Goal: Navigation & Orientation: Find specific page/section

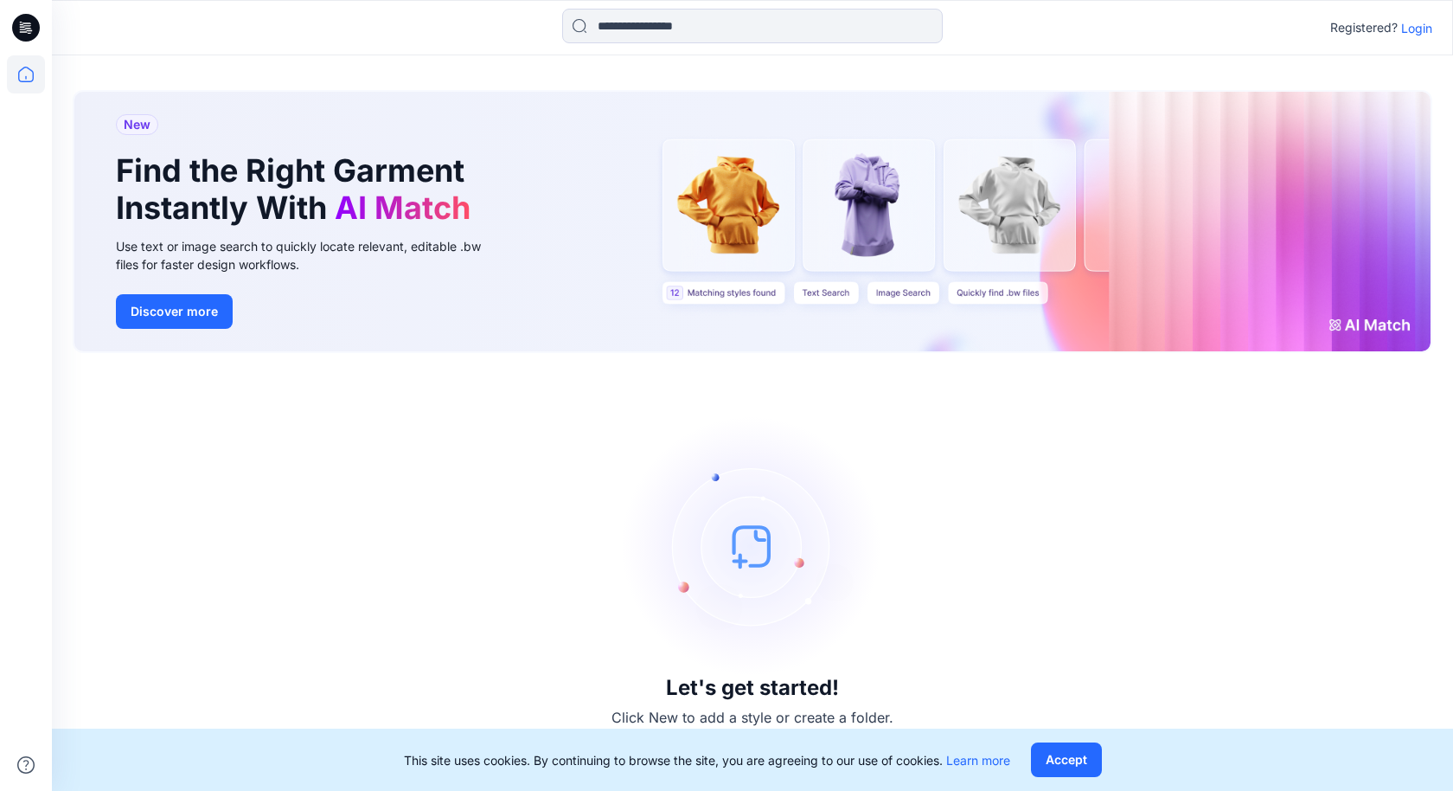
click at [1412, 25] on p "Login" at bounding box center [1416, 28] width 31 height 18
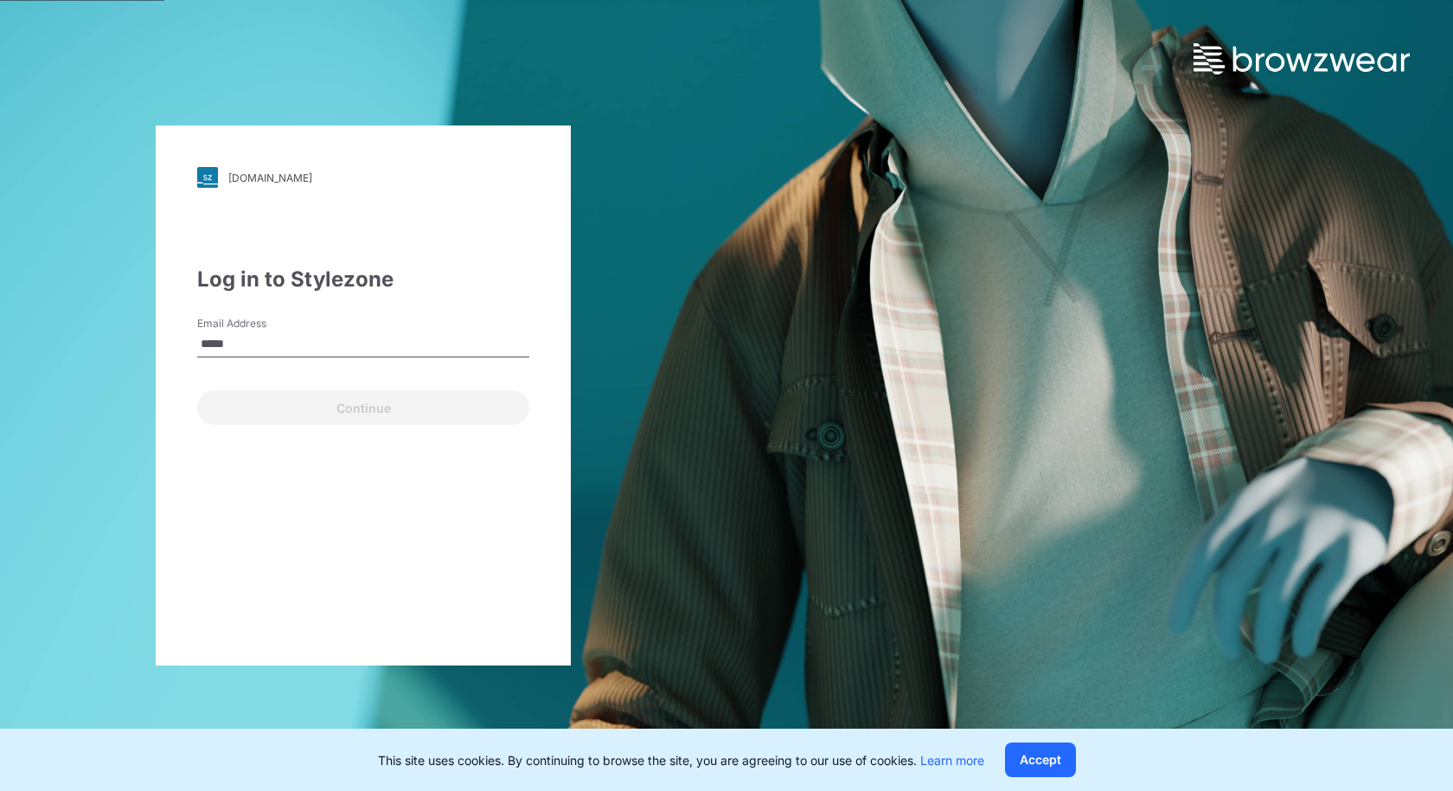
type input "**********"
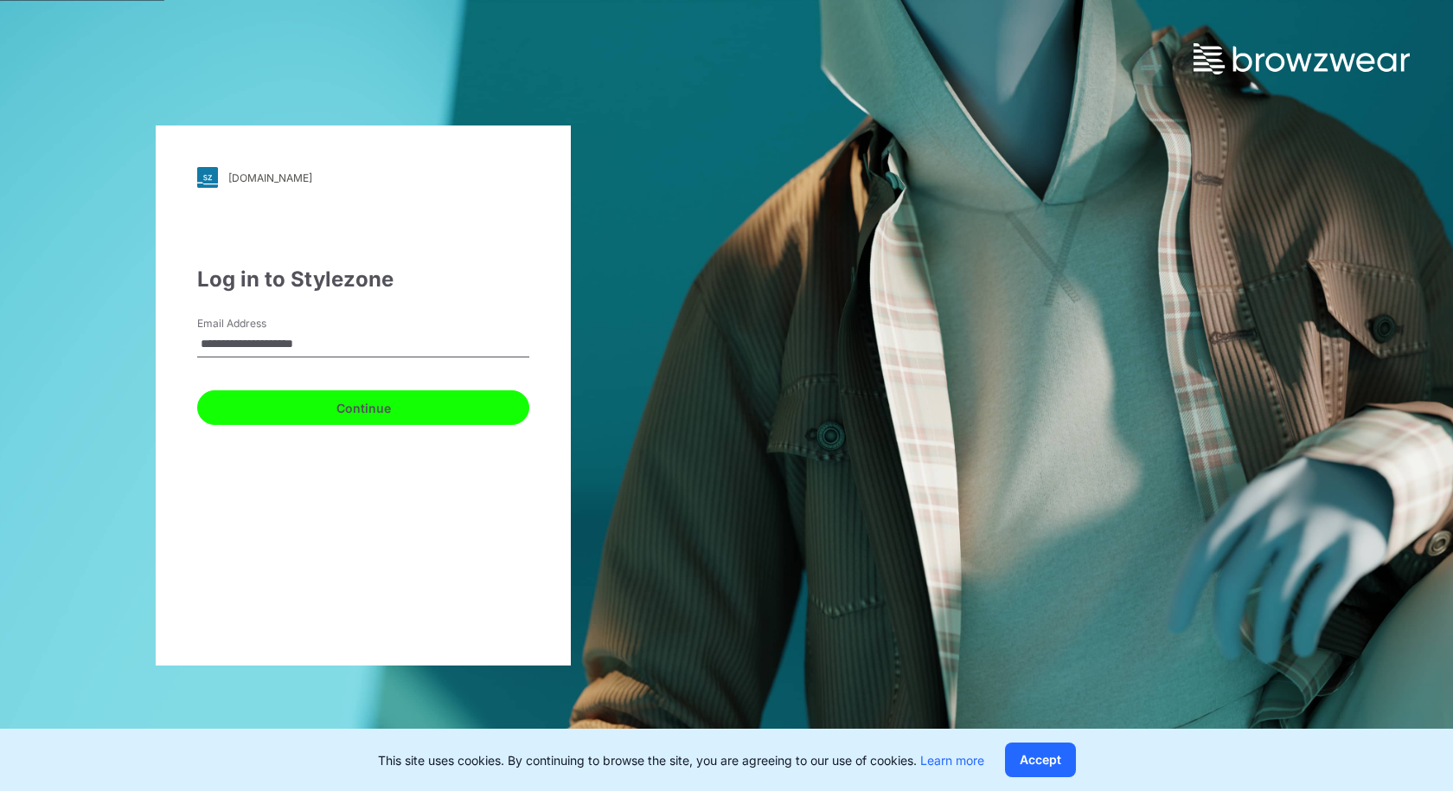
click at [369, 407] on button "Continue" at bounding box center [363, 407] width 332 height 35
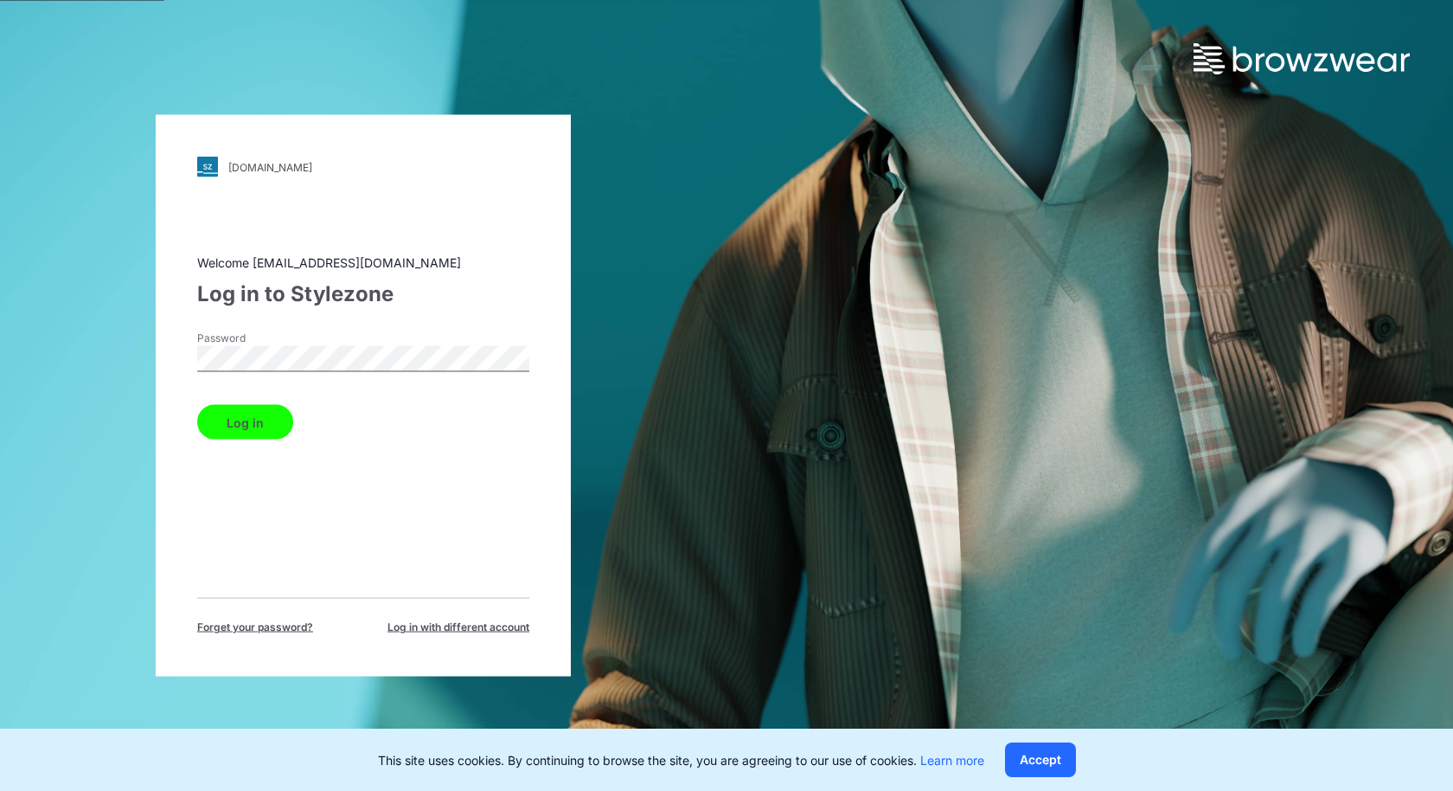
click at [245, 420] on button "Log in" at bounding box center [245, 422] width 96 height 35
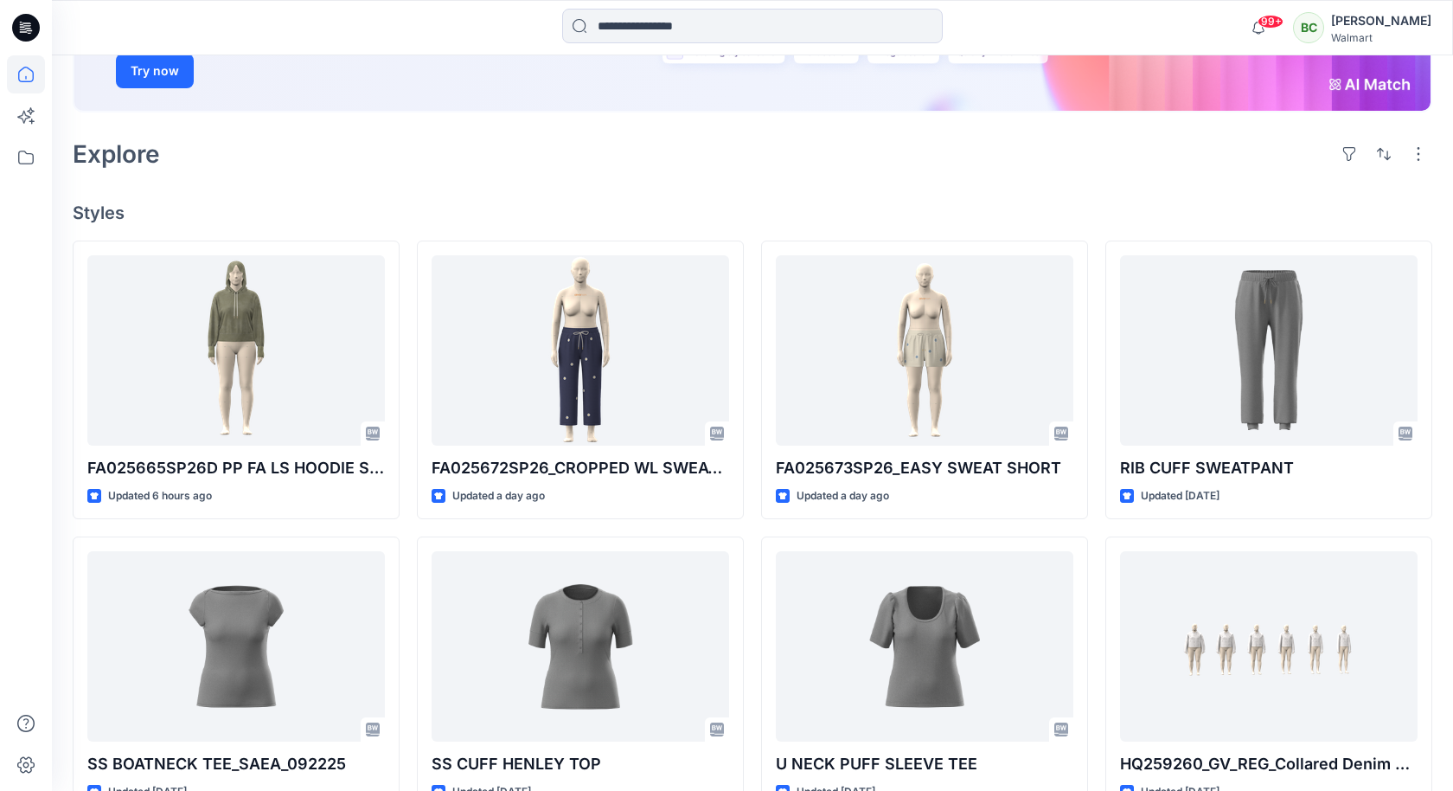
scroll to position [304, 0]
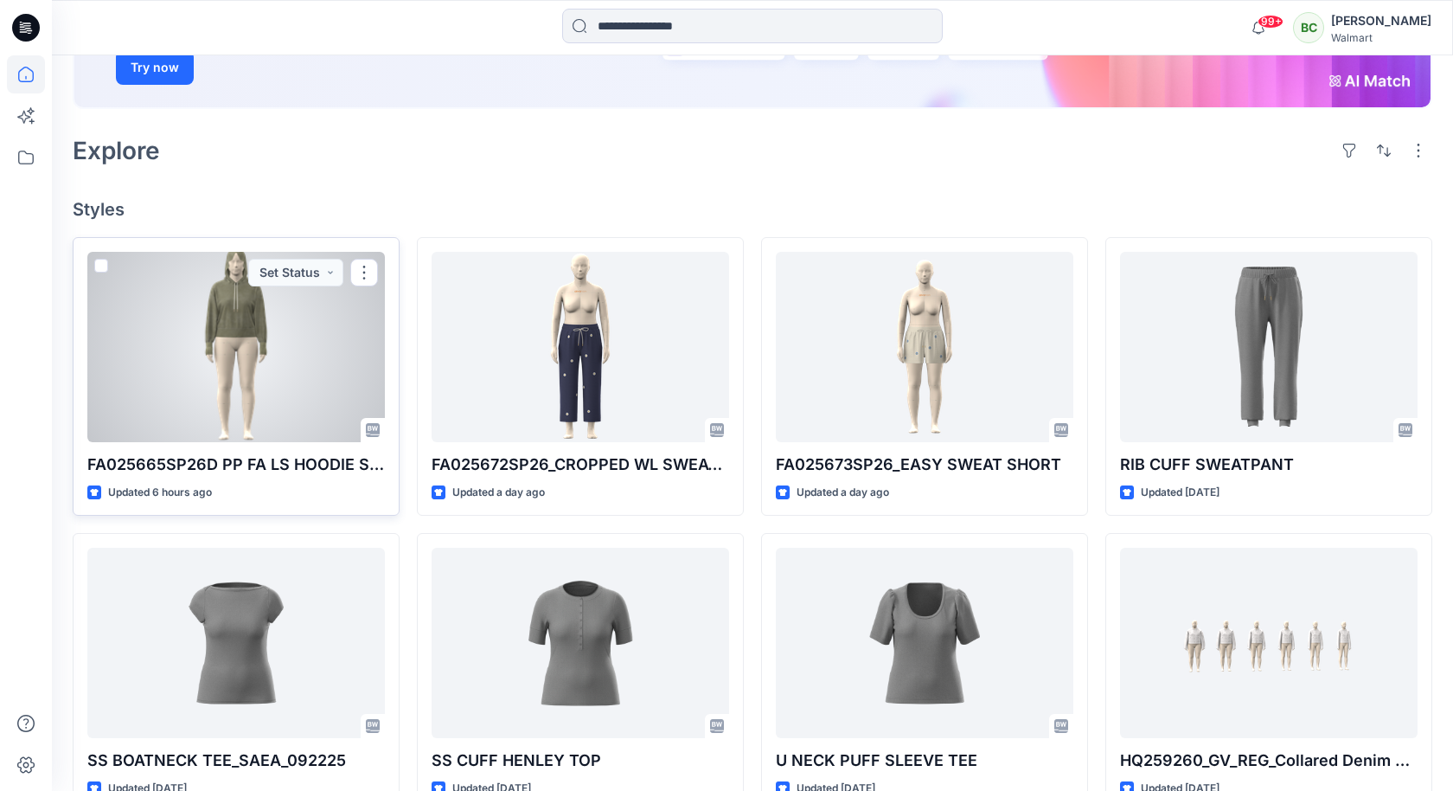
click at [336, 367] on div at bounding box center [236, 347] width 298 height 190
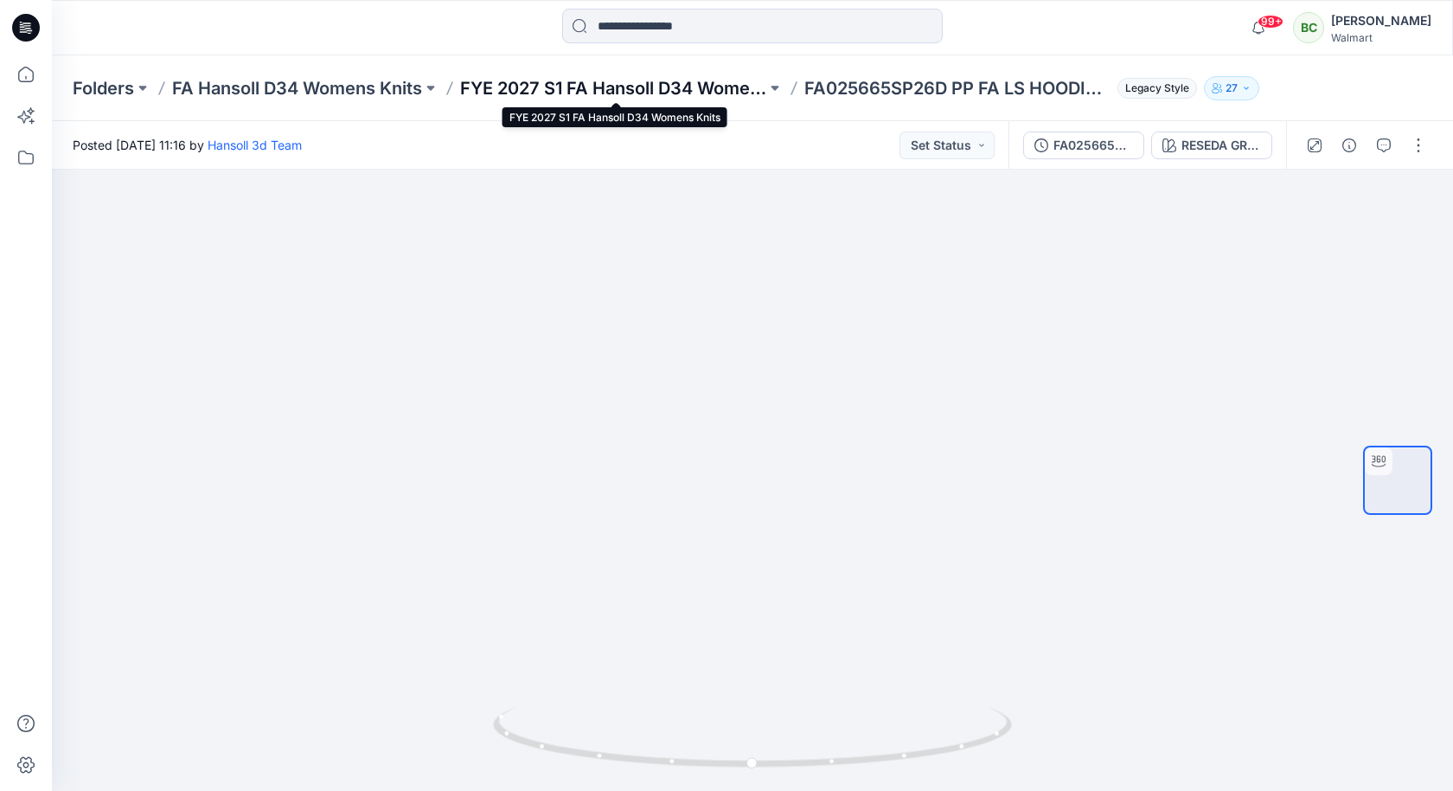
click at [619, 94] on p "FYE 2027 S1 FA Hansoll D34 Womens Knits" at bounding box center [613, 88] width 306 height 24
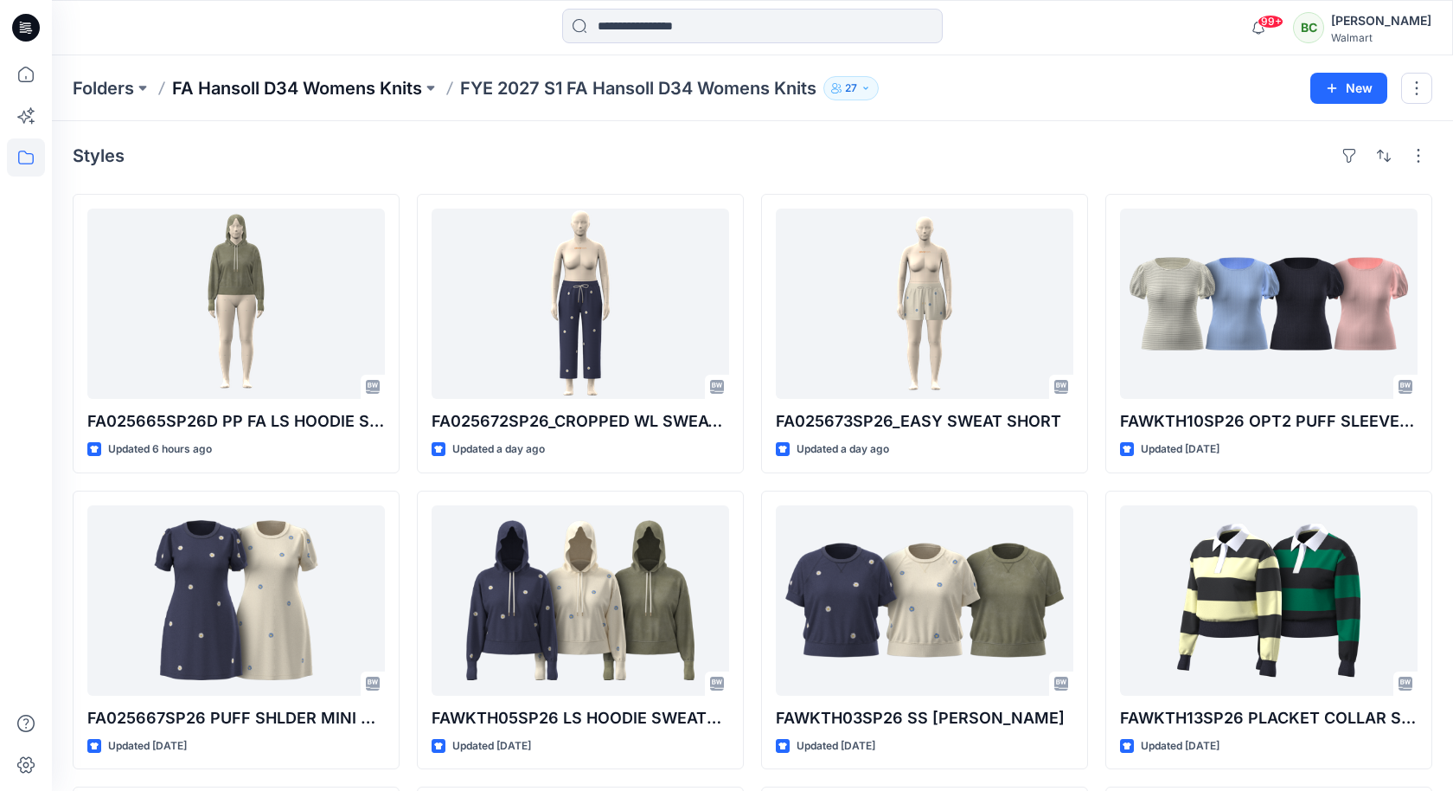
click at [335, 77] on p "FA Hansoll D34 Womens Knits" at bounding box center [297, 88] width 250 height 24
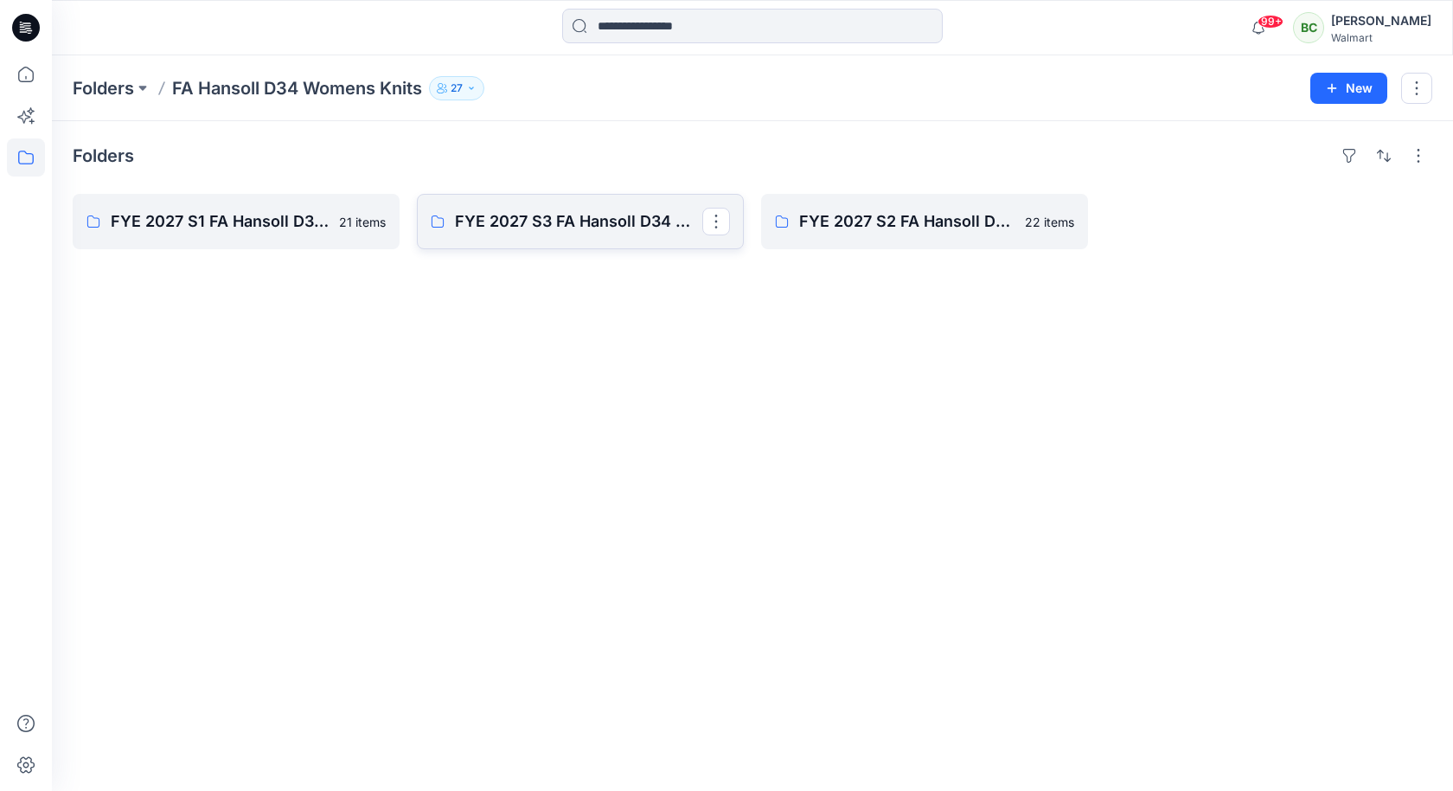
click at [547, 233] on link "FYE 2027 S3 FA Hansoll D34 Womens Knits" at bounding box center [580, 221] width 327 height 55
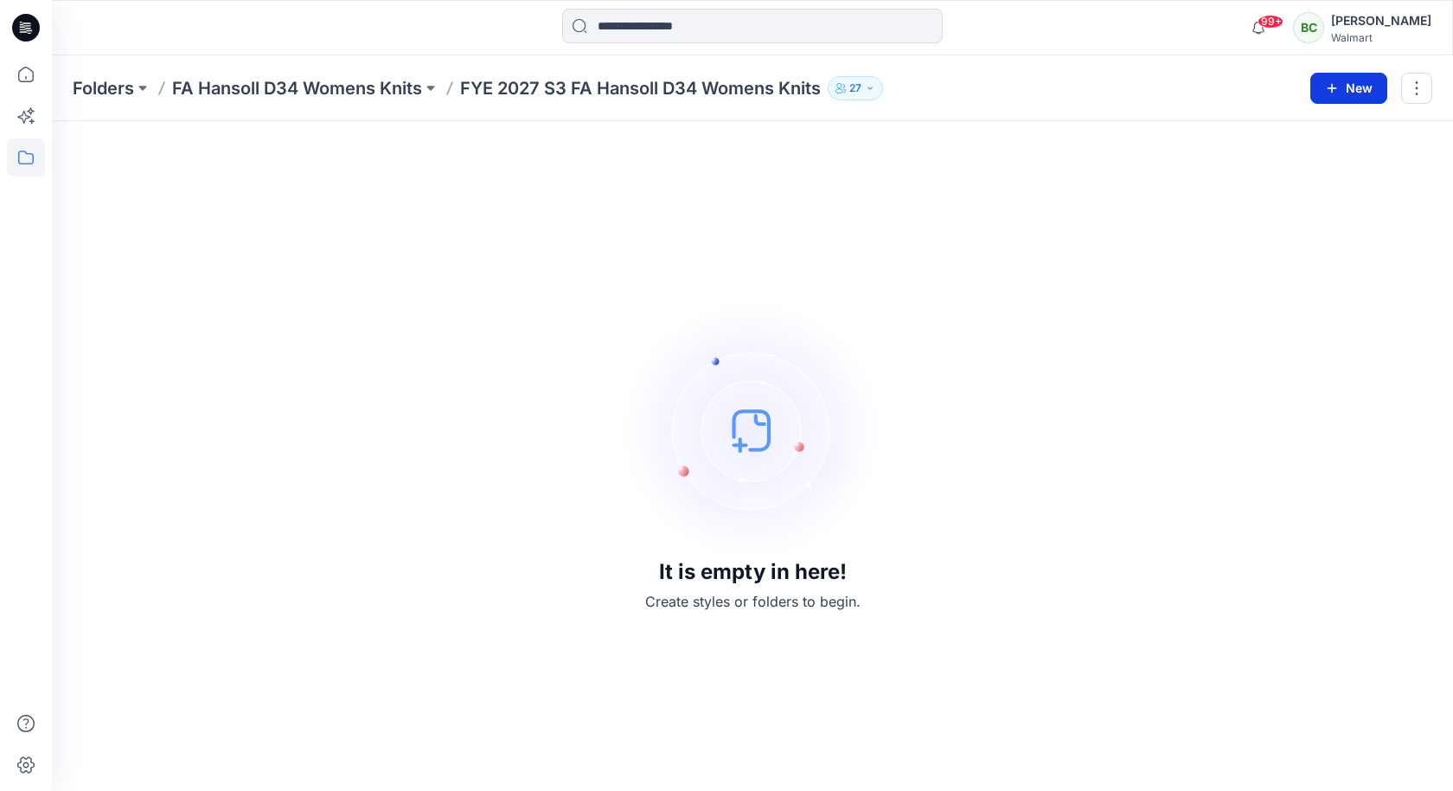
click at [1343, 86] on button "New" at bounding box center [1349, 88] width 77 height 31
click at [330, 95] on p "FA Hansoll D34 Womens Knits" at bounding box center [297, 88] width 250 height 24
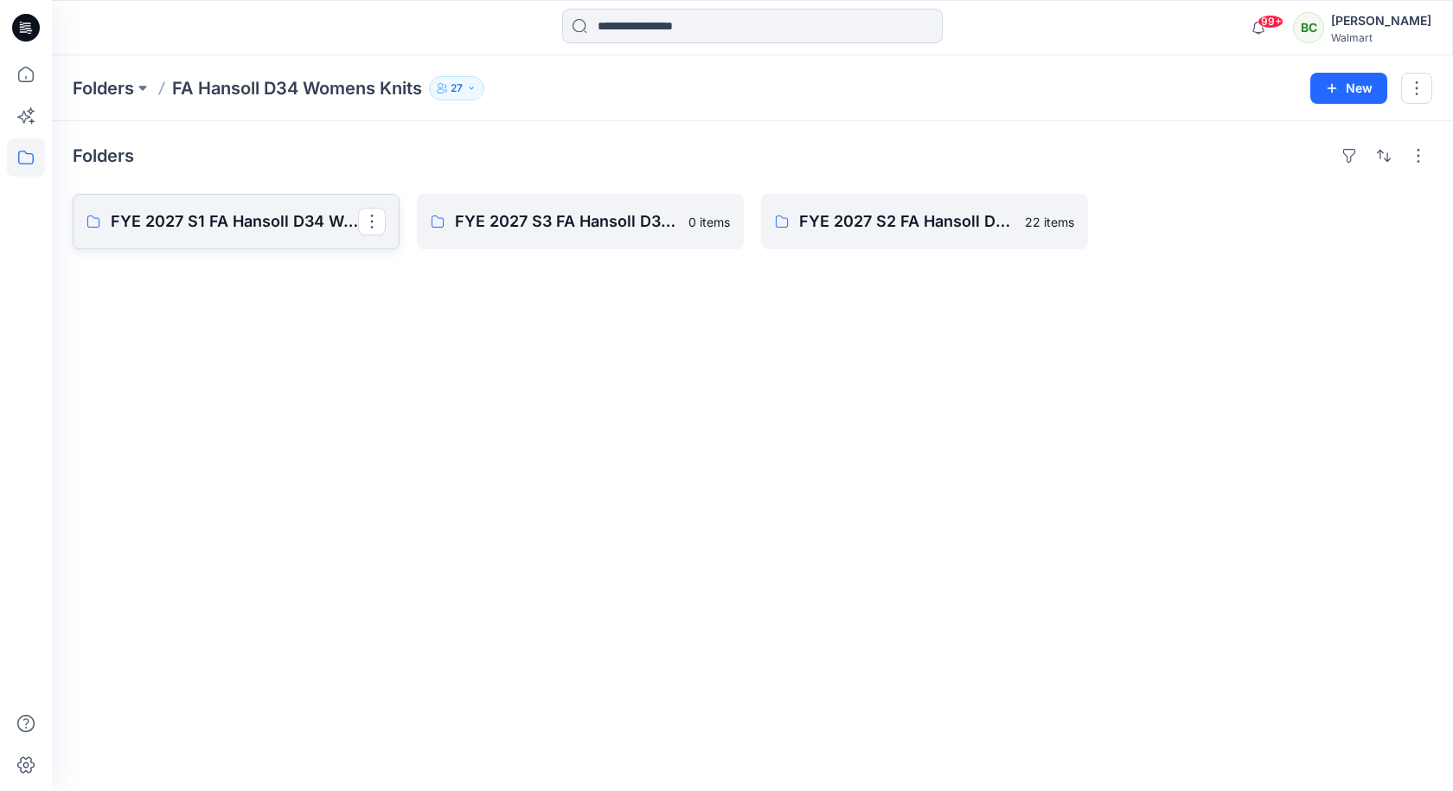
click at [312, 219] on p "FYE 2027 S1 FA Hansoll D34 Womens Knits" at bounding box center [234, 221] width 247 height 24
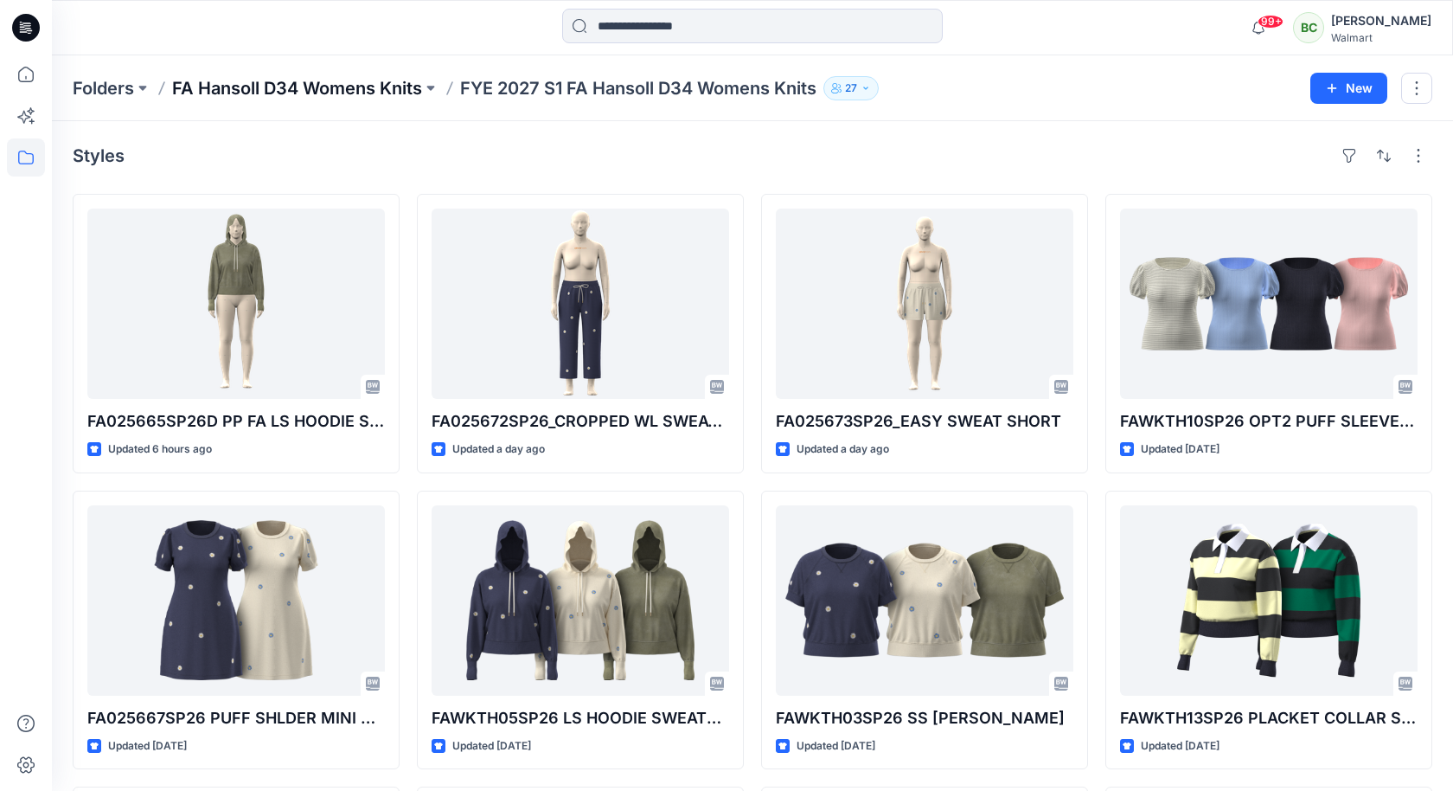
click at [345, 93] on p "FA Hansoll D34 Womens Knits" at bounding box center [297, 88] width 250 height 24
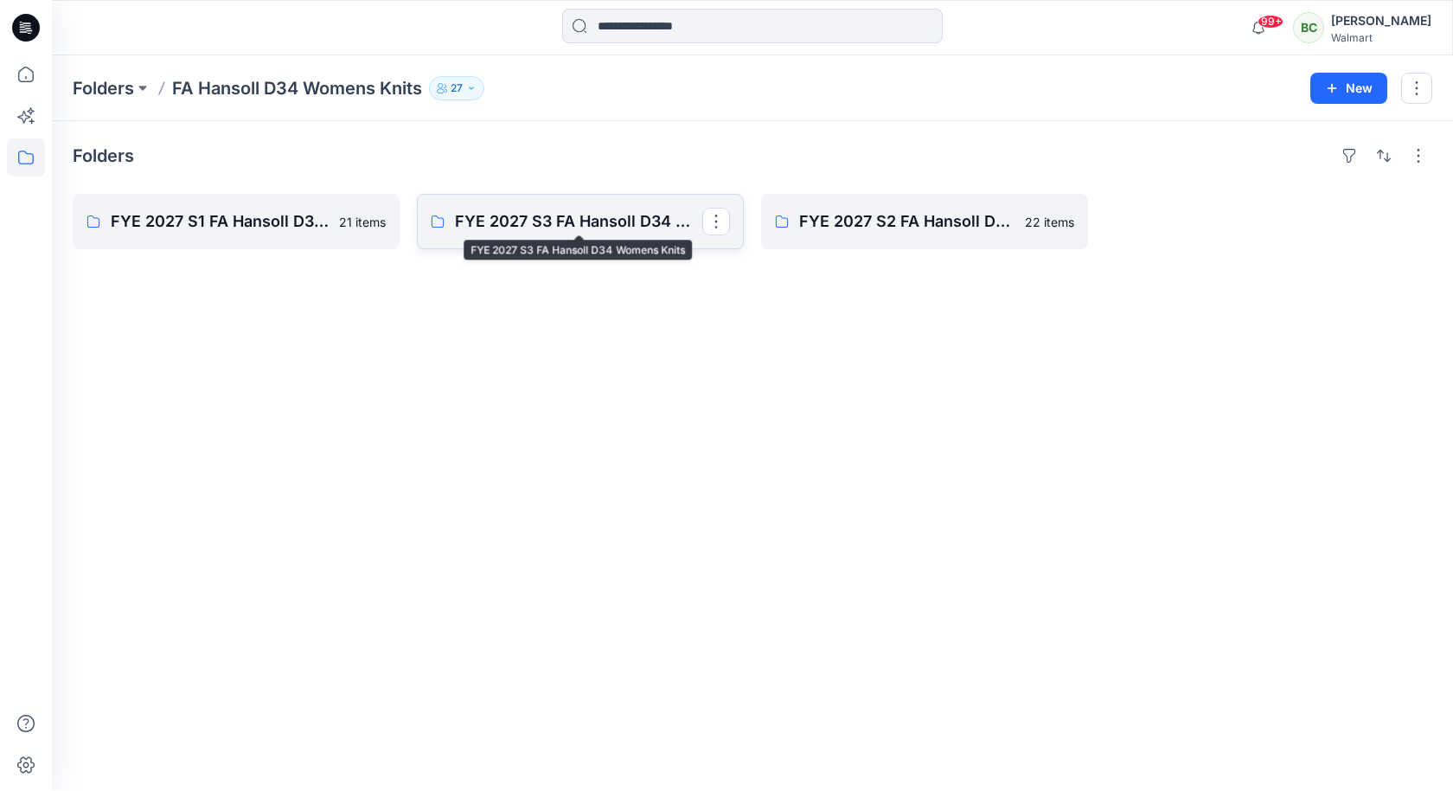
click at [523, 229] on p "FYE 2027 S3 FA Hansoll D34 Womens Knits" at bounding box center [578, 221] width 247 height 24
